Goal: Navigation & Orientation: Find specific page/section

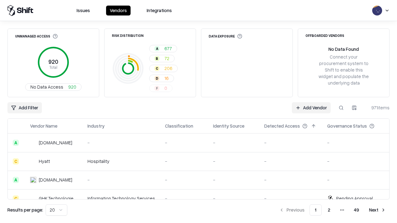
click at [56, 210] on html "Issues Vendors Integrations Unmanaged Access 920 Total No Data Access 920 Risk …" at bounding box center [198, 111] width 397 height 223
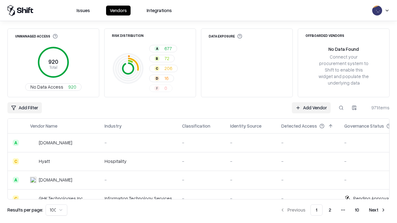
click at [377, 210] on button "Next" at bounding box center [377, 210] width 24 height 11
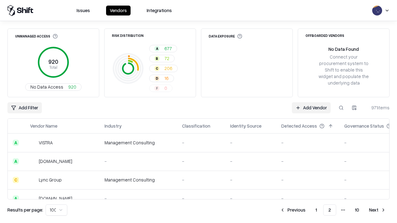
click at [377, 210] on button "Next" at bounding box center [377, 210] width 24 height 11
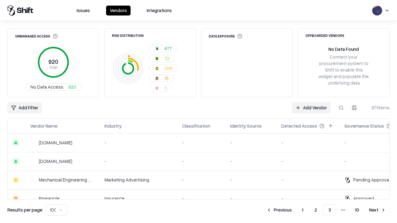
click at [377, 210] on button "Next" at bounding box center [377, 210] width 24 height 11
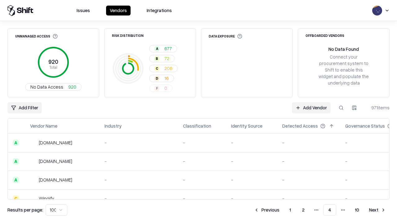
click at [377, 210] on button "Next" at bounding box center [377, 210] width 24 height 11
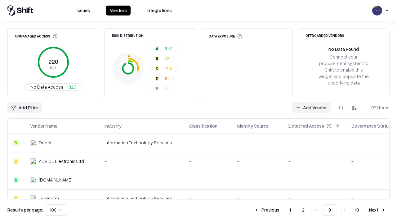
click at [377, 210] on button "Next" at bounding box center [377, 210] width 24 height 11
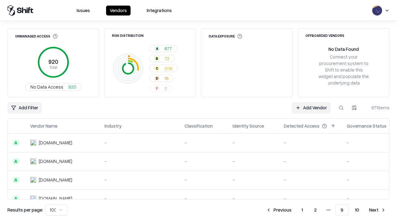
click at [377, 210] on button "Next" at bounding box center [377, 210] width 24 height 11
click at [293, 210] on button "Previous" at bounding box center [292, 210] width 33 height 11
click at [279, 210] on button "Previous" at bounding box center [278, 210] width 33 height 11
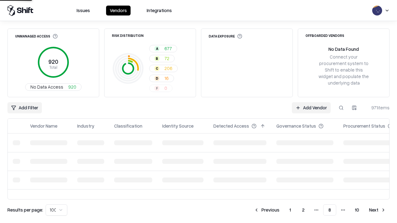
click at [267, 210] on button "Previous" at bounding box center [266, 210] width 33 height 11
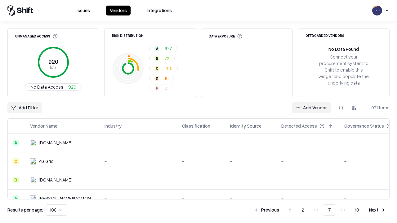
click at [266, 210] on button "Previous" at bounding box center [266, 210] width 33 height 11
